Goal: Find specific page/section: Find specific page/section

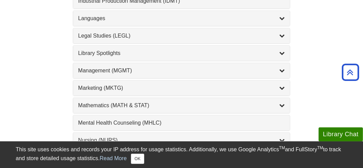
scroll to position [575, 0]
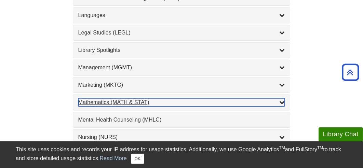
click at [281, 100] on icon "List of Subjects" at bounding box center [282, 102] width 5 height 5
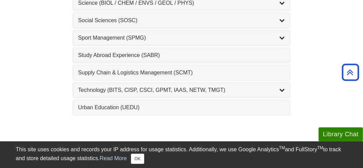
scroll to position [893, 0]
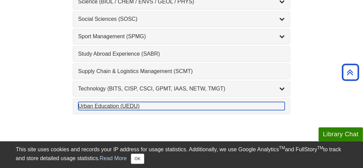
click at [111, 102] on div "Urban Education (UEDU) , 1 guides" at bounding box center [181, 106] width 207 height 8
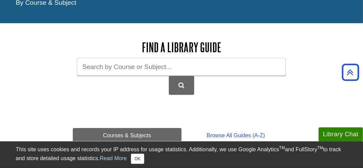
scroll to position [0, 0]
